Goal: Transaction & Acquisition: Purchase product/service

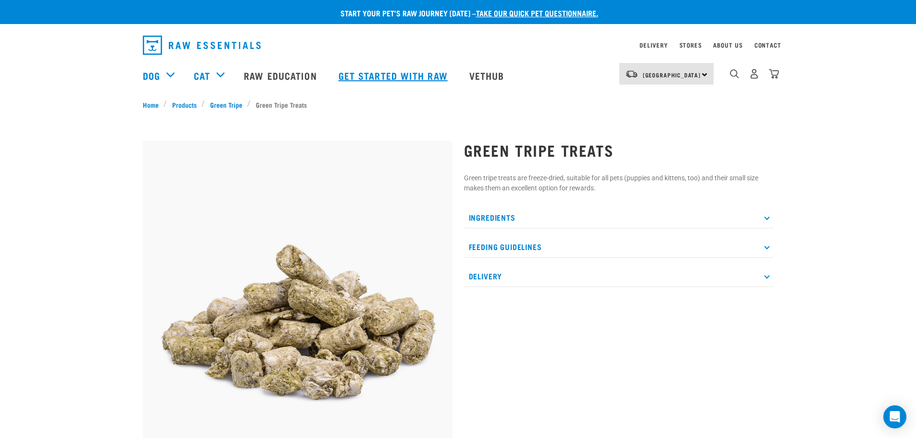
click at [370, 74] on link "Get started with Raw" at bounding box center [394, 75] width 131 height 38
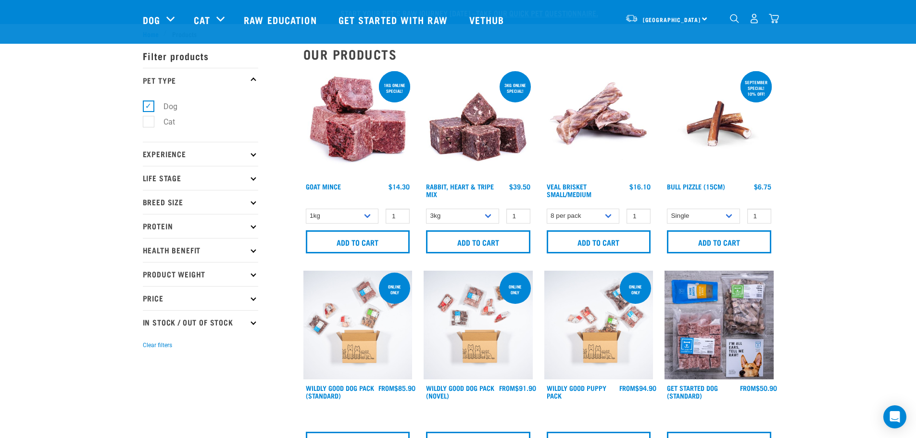
drag, startPoint x: 798, startPoint y: 292, endPoint x: 766, endPoint y: 157, distance: 139.2
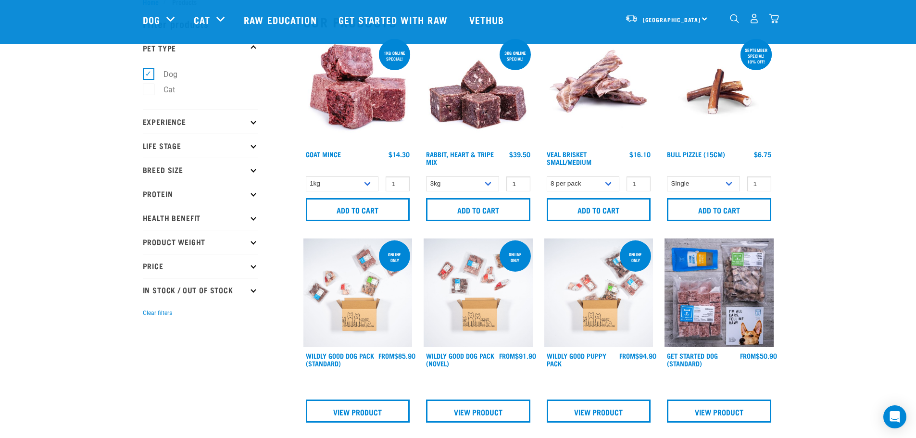
scroll to position [48, 0]
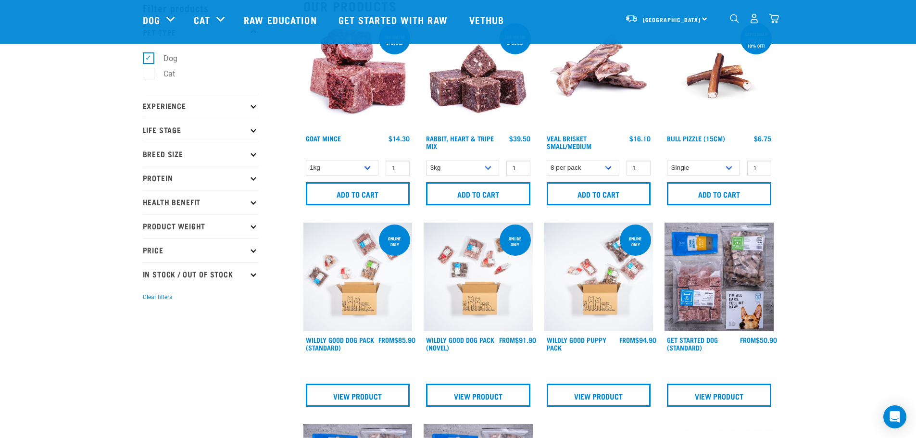
click at [246, 181] on p "Protein" at bounding box center [200, 178] width 115 height 24
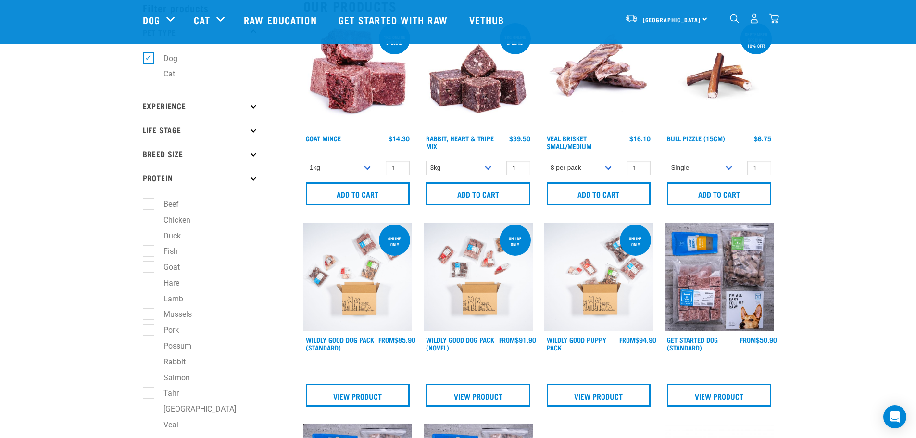
scroll to position [96, 0]
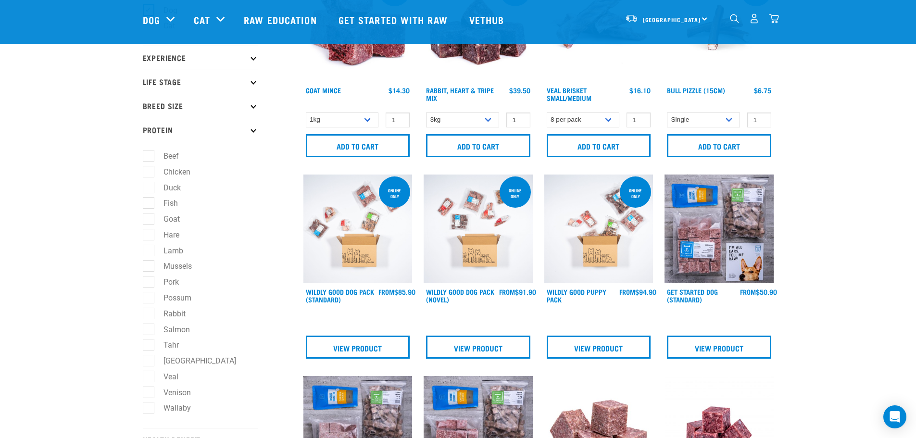
click at [151, 253] on label "Lamb" at bounding box center [167, 251] width 39 height 12
click at [149, 252] on input "Lamb" at bounding box center [146, 249] width 6 height 6
checkbox input "true"
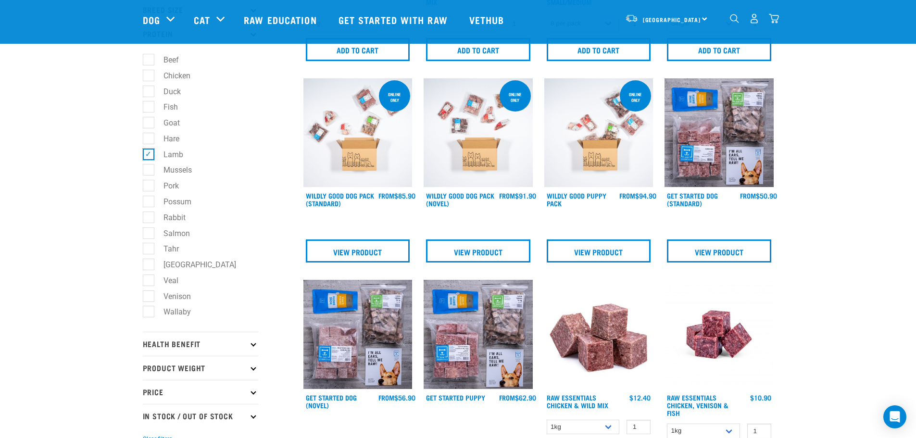
scroll to position [228, 0]
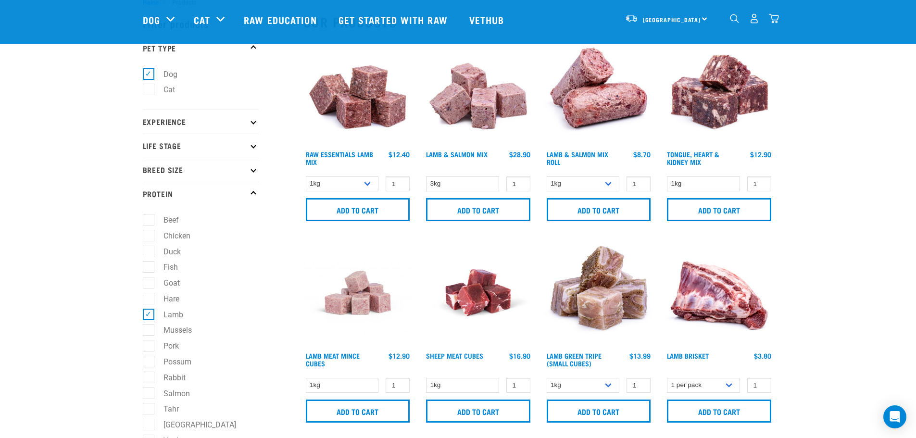
scroll to position [48, 0]
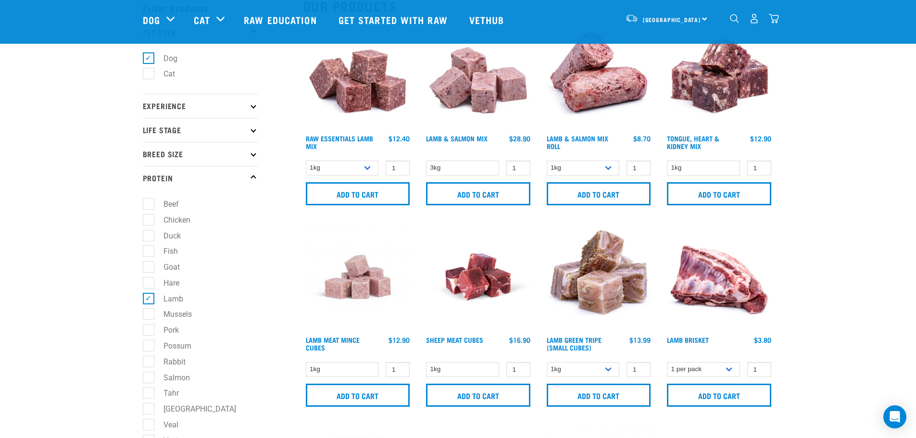
click at [256, 104] on p "Experience" at bounding box center [200, 106] width 115 height 24
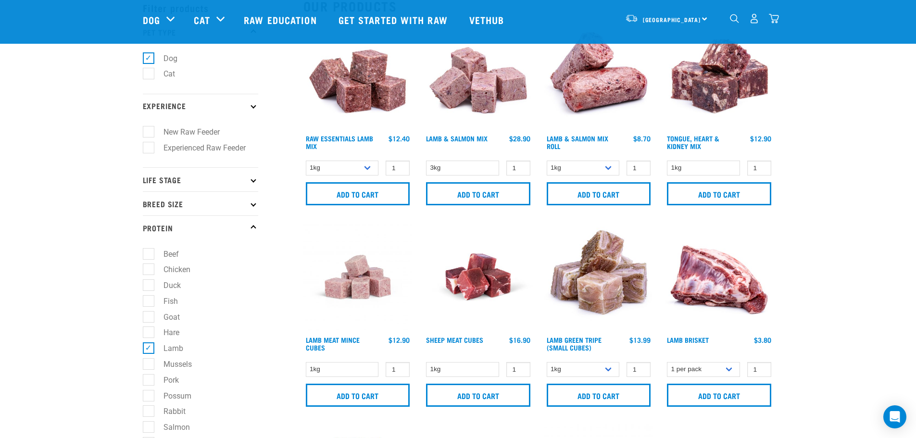
click at [253, 171] on p "Life Stage" at bounding box center [200, 179] width 115 height 24
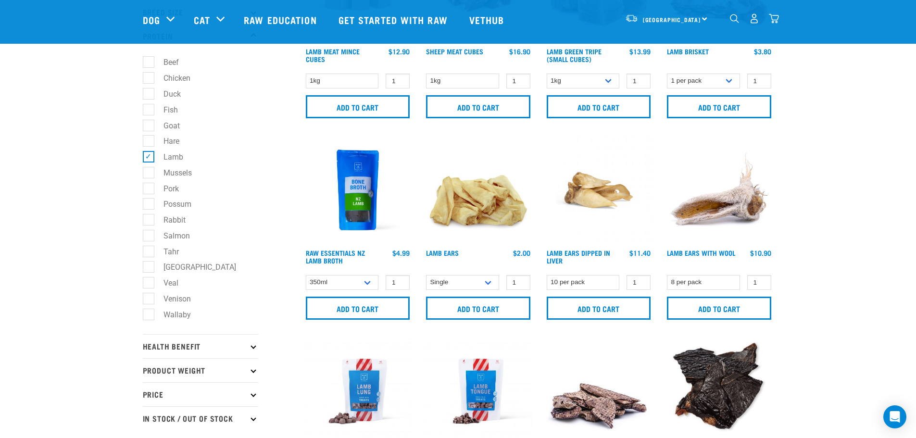
scroll to position [433, 0]
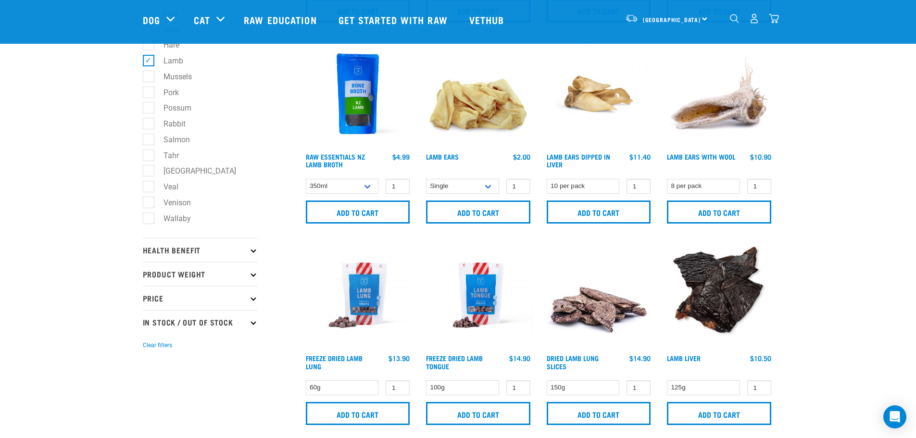
click at [240, 252] on p "Health Benefit" at bounding box center [200, 250] width 115 height 24
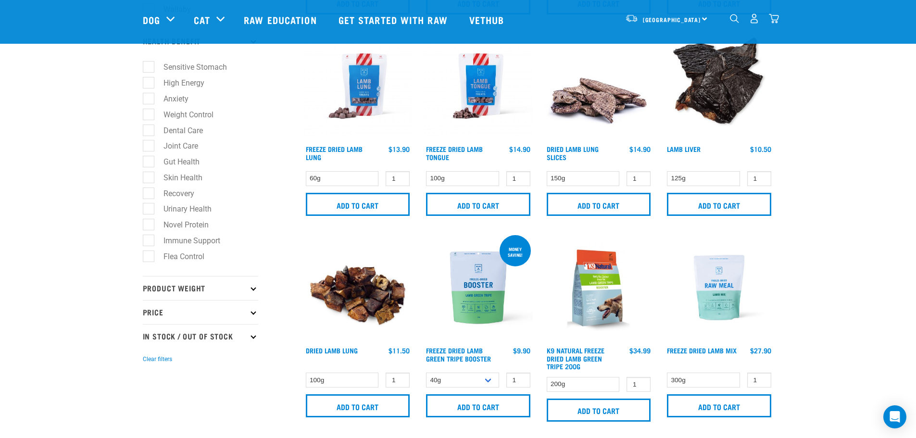
scroll to position [673, 0]
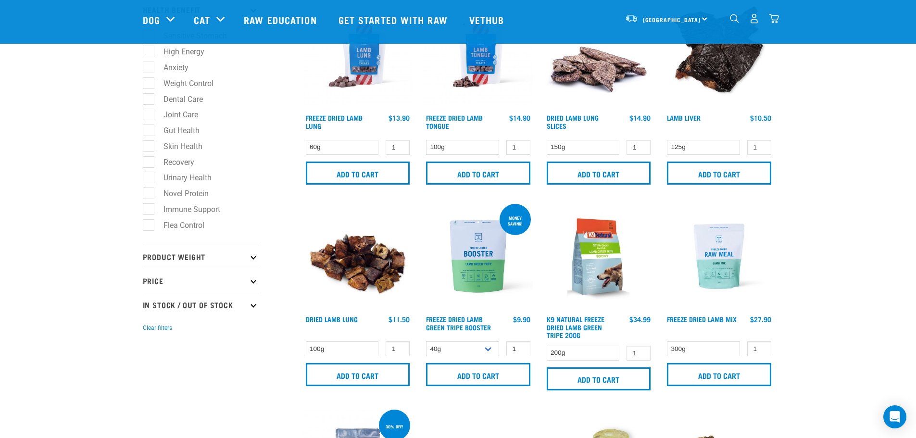
click at [245, 254] on p "Product Weight" at bounding box center [200, 257] width 115 height 24
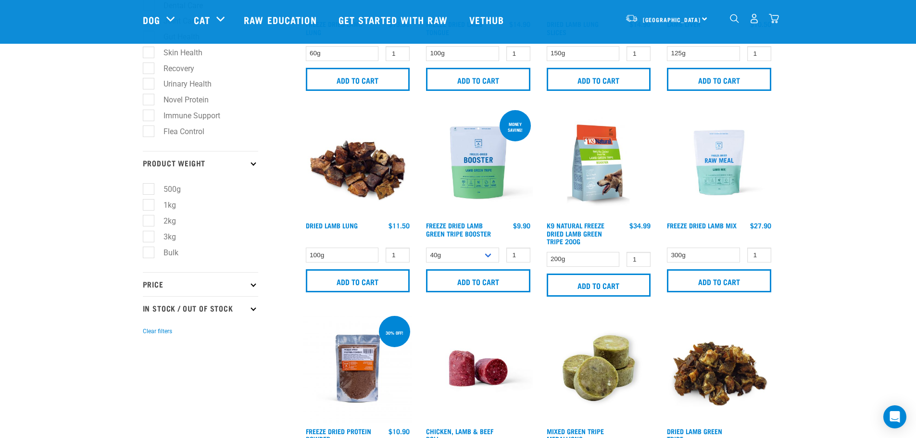
scroll to position [769, 0]
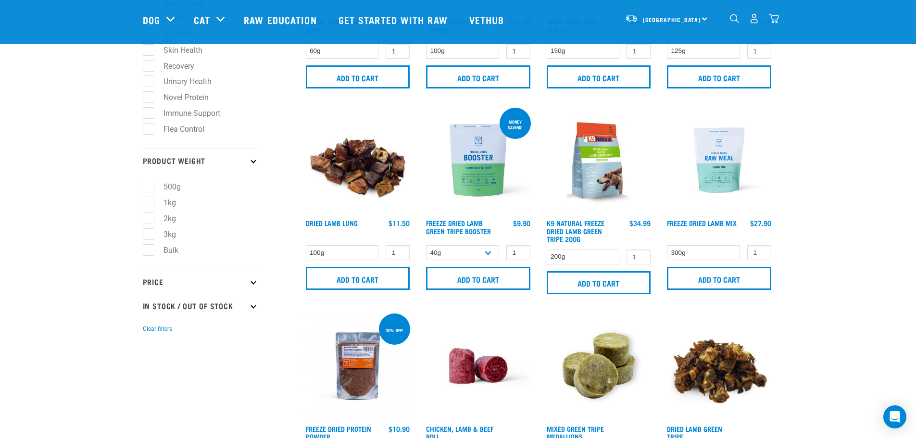
click at [240, 280] on p "Price" at bounding box center [200, 282] width 115 height 24
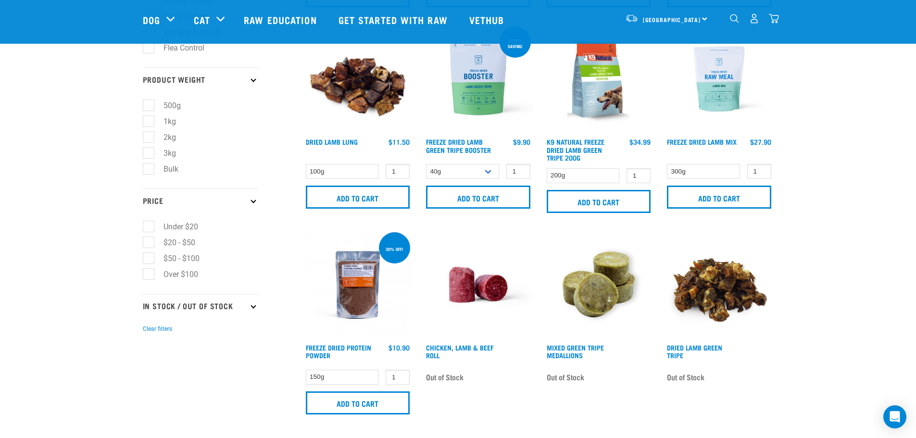
scroll to position [865, 0]
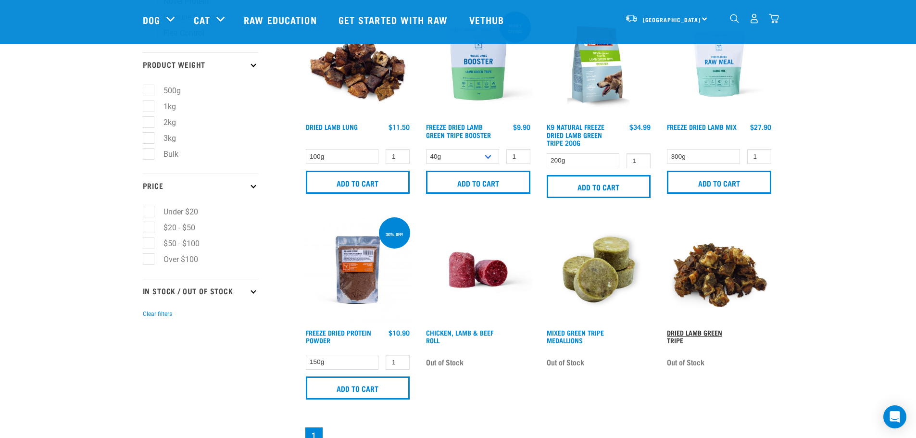
click at [683, 334] on link "Dried Lamb Green Tripe" at bounding box center [694, 336] width 55 height 11
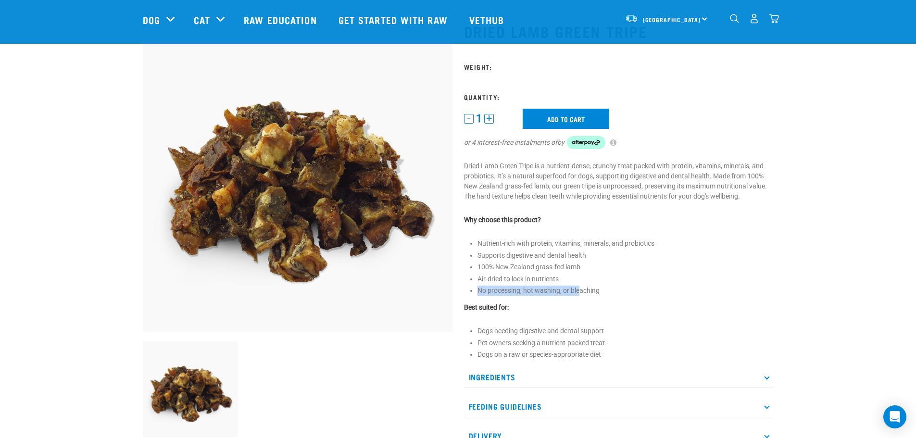
drag, startPoint x: 476, startPoint y: 289, endPoint x: 581, endPoint y: 295, distance: 104.9
click at [581, 295] on div "Dried Lamb Green Tripe 1" at bounding box center [618, 234] width 321 height 451
click at [646, 298] on div "Dried Lamb Green Tripe 1" at bounding box center [618, 234] width 321 height 451
drag, startPoint x: 562, startPoint y: 288, endPoint x: 610, endPoint y: 288, distance: 48.5
click at [610, 288] on li "No processing, hot washing, or bleaching" at bounding box center [625, 290] width 296 height 10
